Goal: Transaction & Acquisition: Purchase product/service

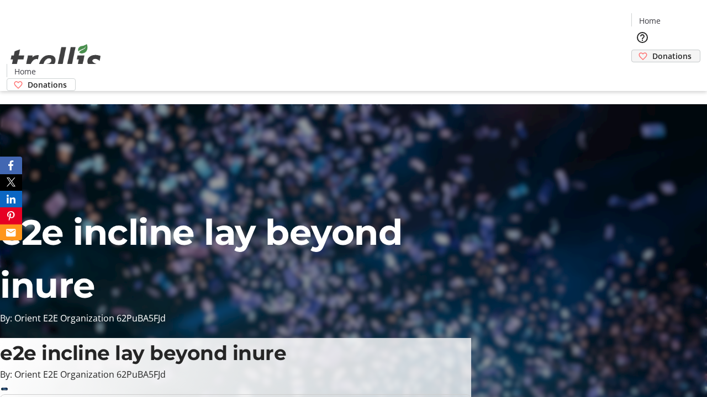
click at [652, 50] on span "Donations" at bounding box center [671, 56] width 39 height 12
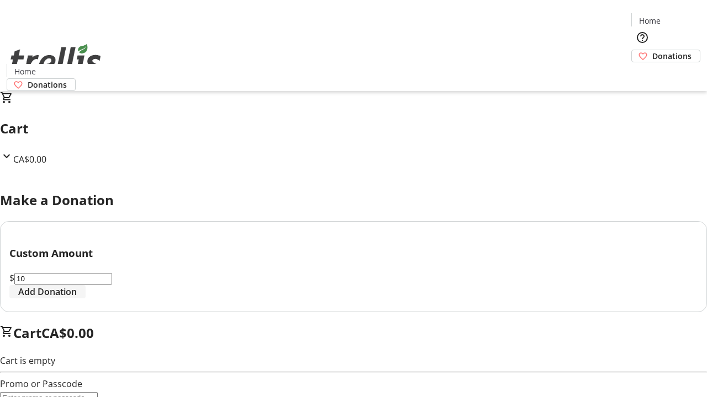
click at [77, 299] on span "Add Donation" at bounding box center [47, 291] width 59 height 13
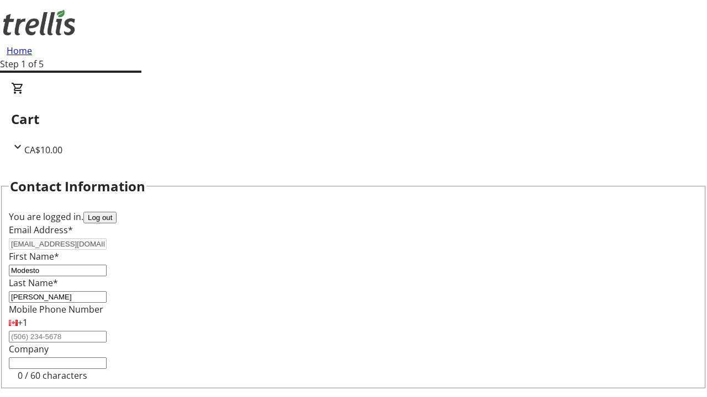
select select "CA"
type input "[STREET_ADDRESS][PERSON_NAME]"
type input "Kelowna"
